Goal: Information Seeking & Learning: Learn about a topic

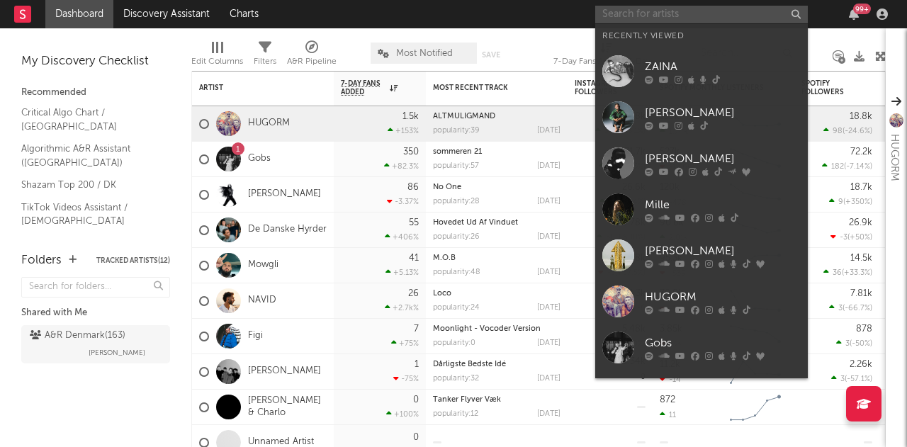
click at [678, 18] on input "text" at bounding box center [701, 15] width 213 height 18
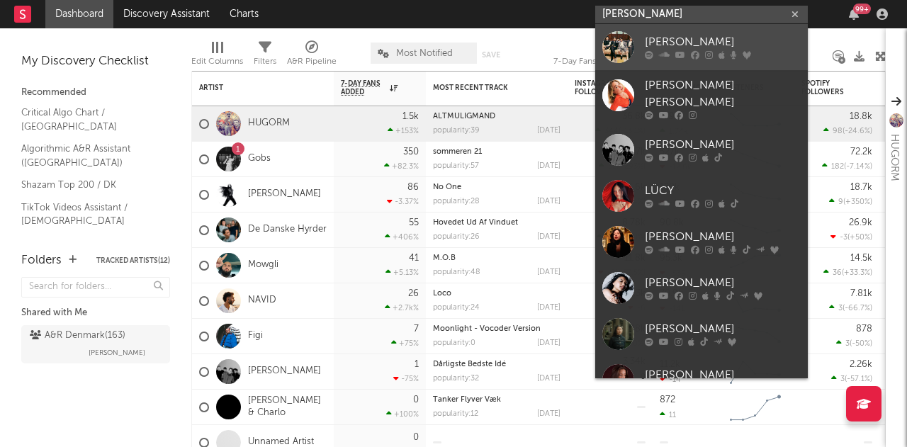
type input "[PERSON_NAME]"
click at [673, 47] on div "[PERSON_NAME]" at bounding box center [723, 42] width 156 height 17
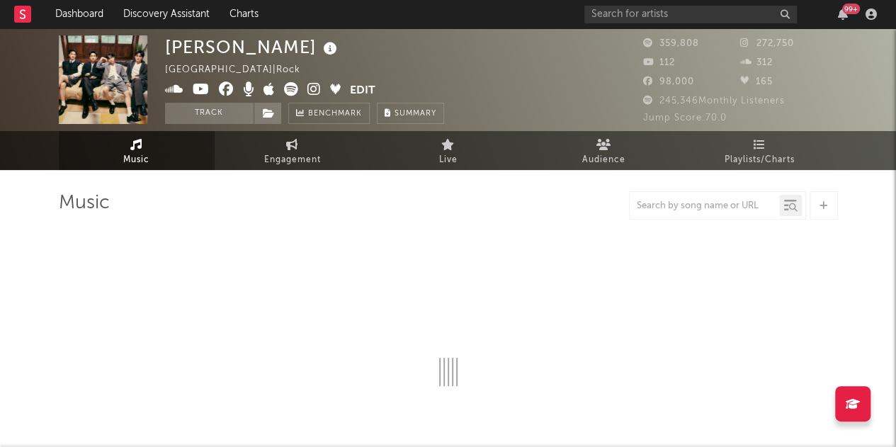
select select "6m"
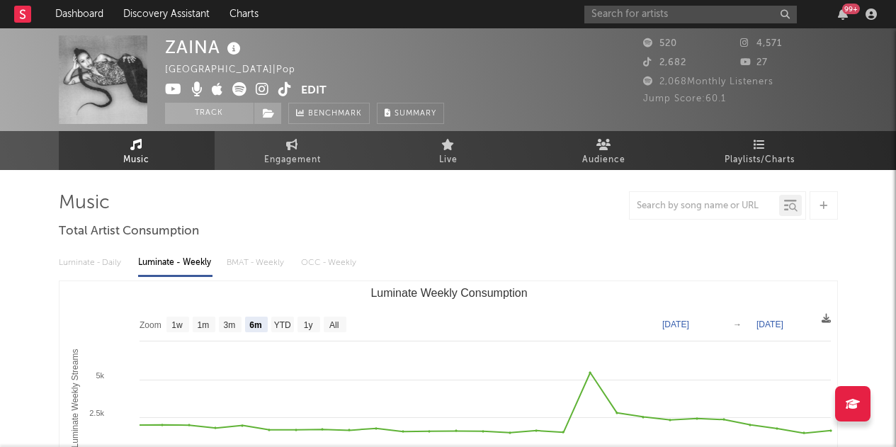
select select "6m"
